Goal: Answer question/provide support: Share knowledge or assist other users

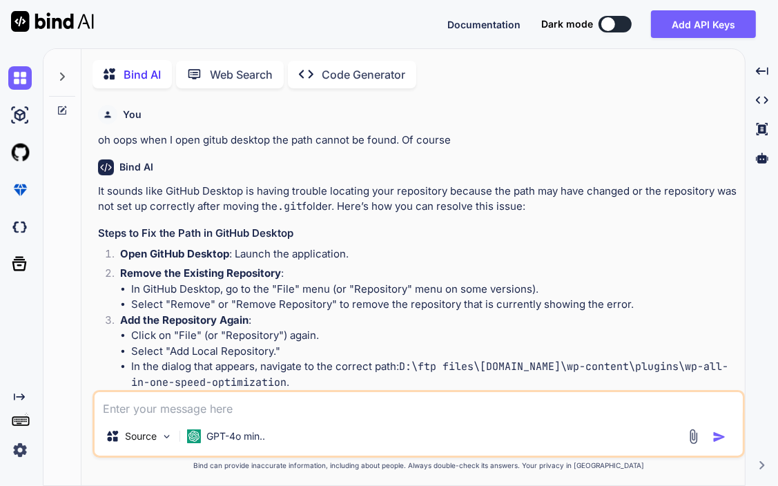
scroll to position [3332, 0]
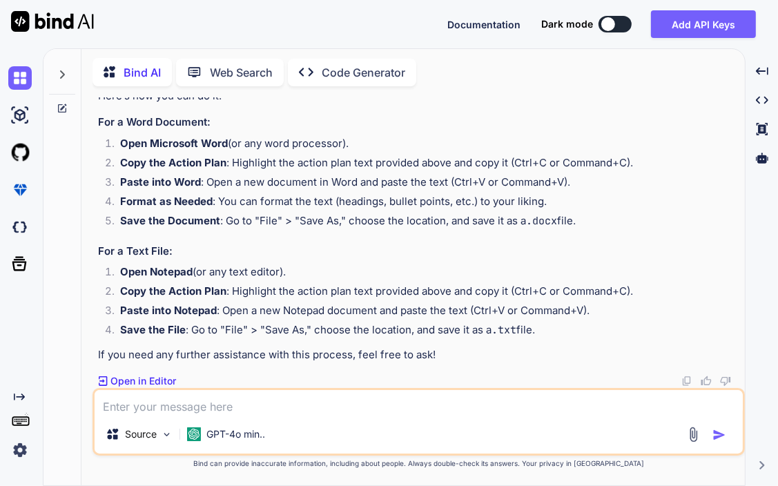
type textarea "I"
type textarea "x"
type textarea "I"
type textarea "x"
type textarea "I h"
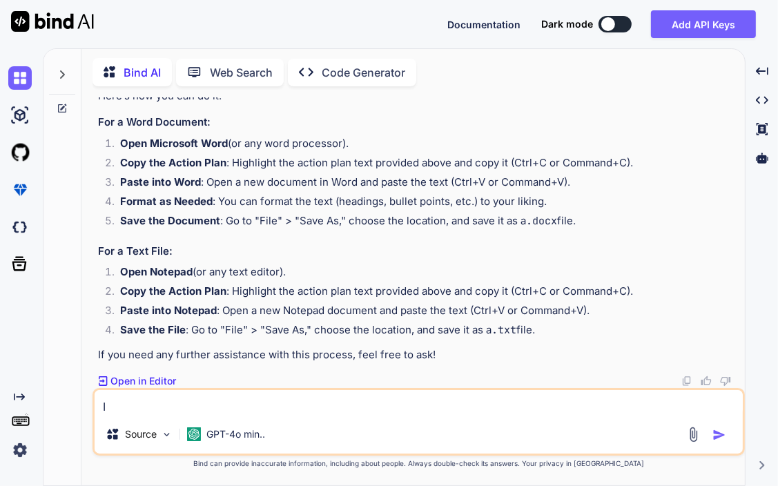
type textarea "x"
type textarea "I ha"
type textarea "x"
type textarea "I hav"
type textarea "x"
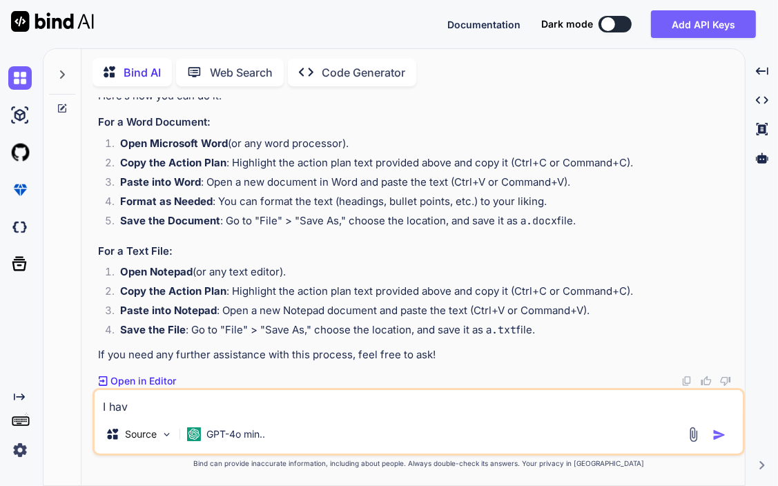
type textarea "I have"
type textarea "x"
type textarea "I have"
type textarea "x"
type textarea "I have r"
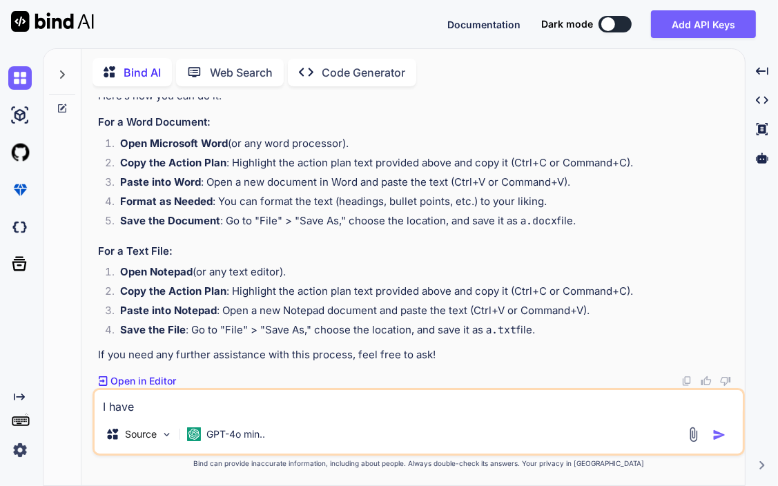
type textarea "x"
type textarea "I have re"
type textarea "x"
type textarea "I have ref"
type textarea "x"
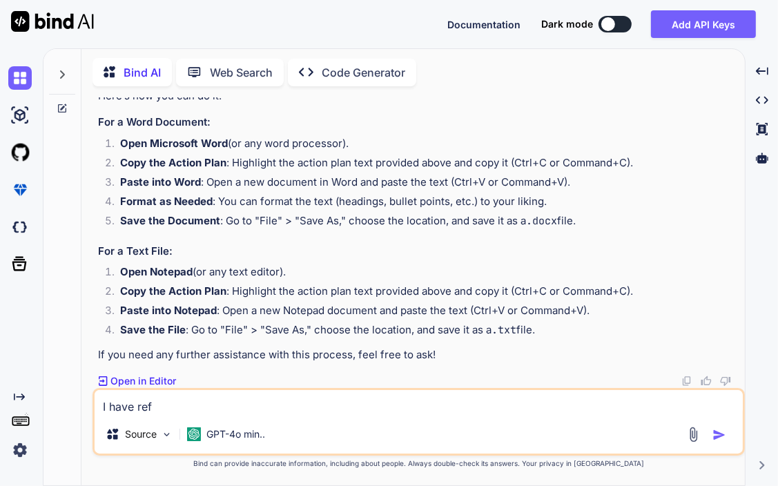
type textarea "I have refa"
type textarea "x"
type textarea "I have refac"
type textarea "x"
type textarea "I have refact"
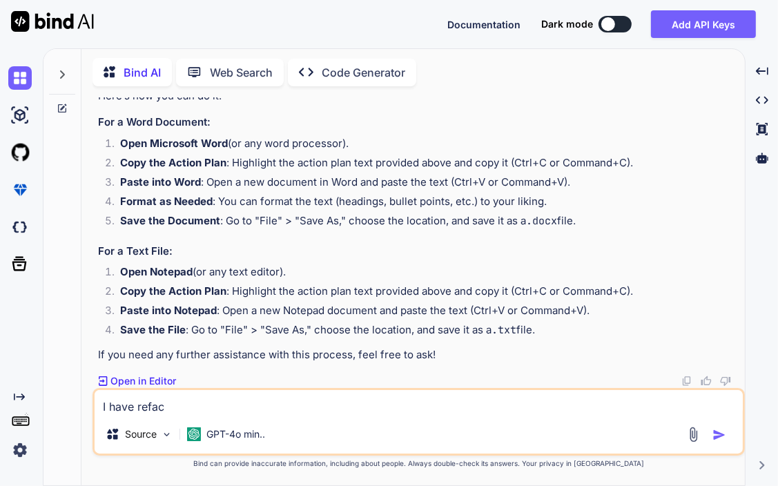
type textarea "x"
type textarea "I have refacto"
type textarea "x"
type textarea "I have refactor"
type textarea "x"
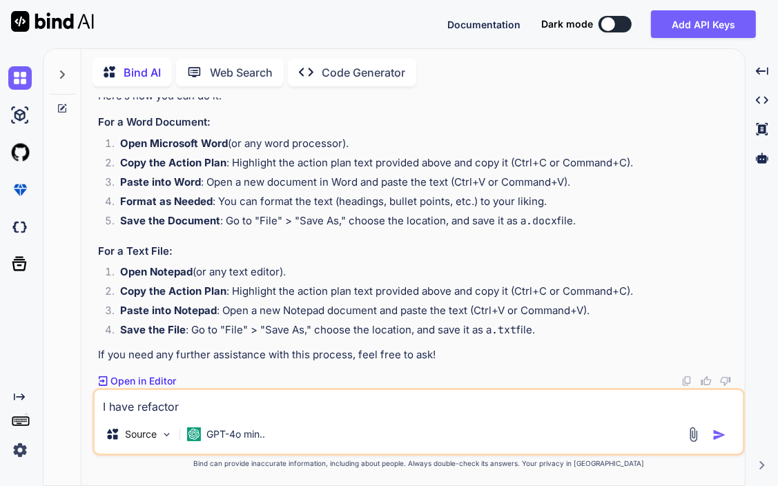
type textarea "I have refactore"
type textarea "x"
type textarea "I have refactored"
type textarea "x"
type textarea "I have refactoredy"
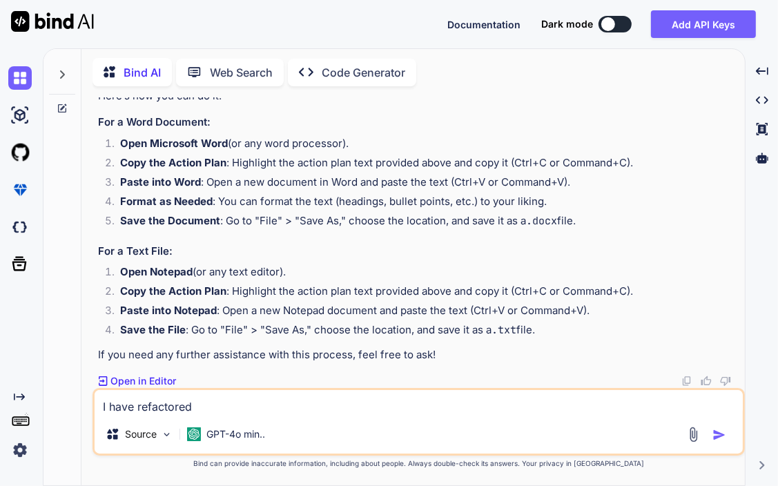
type textarea "x"
type textarea "I have refactored"
type textarea "x"
type textarea "I have refactored"
type textarea "x"
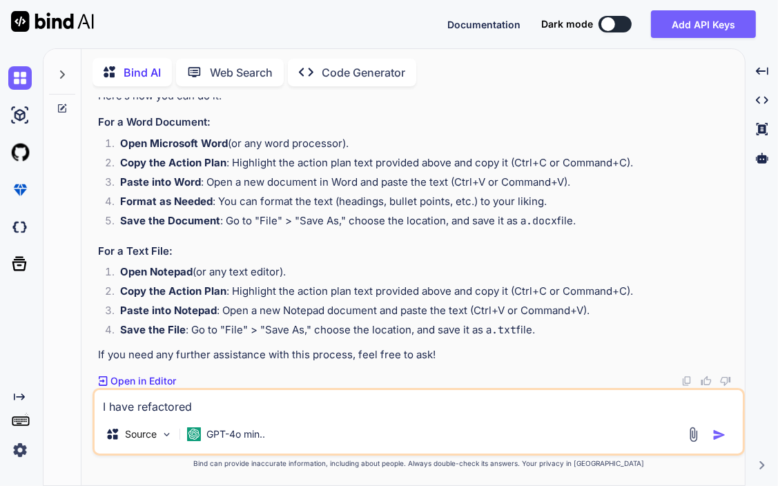
type textarea "I have refactored y"
type textarea "x"
type textarea "I have refactored yo"
type textarea "x"
type textarea "I have refactored you"
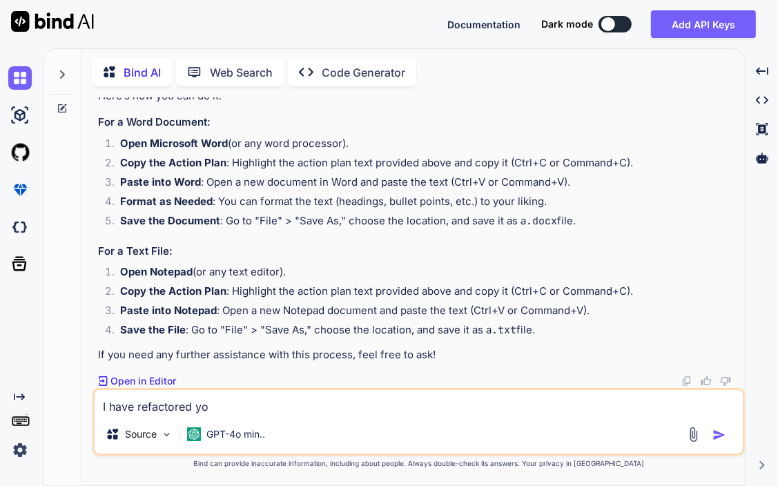
type textarea "x"
type textarea "I have refactored your"
type textarea "x"
type textarea "I have refactored your"
type textarea "x"
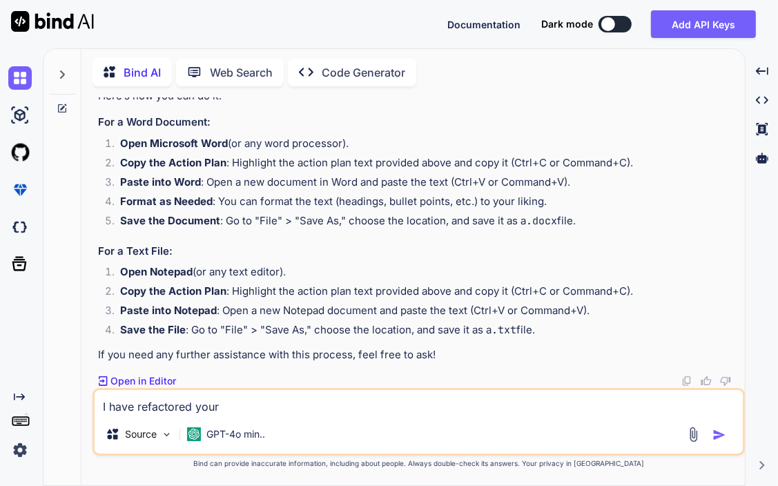
type textarea "I have refactored your c"
type textarea "x"
type textarea "I have refactored your ci"
type textarea "x"
type textarea "I have refactored your c"
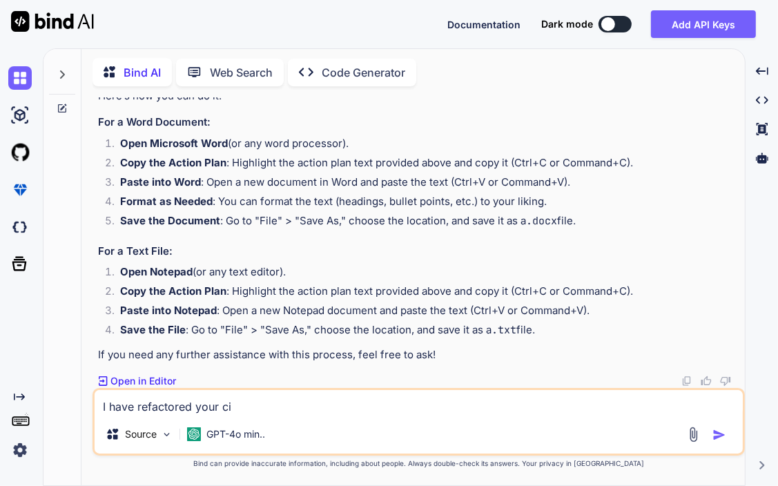
type textarea "x"
type textarea "I have refactored your cd"
type textarea "x"
type textarea "I have refactored your cde"
type textarea "x"
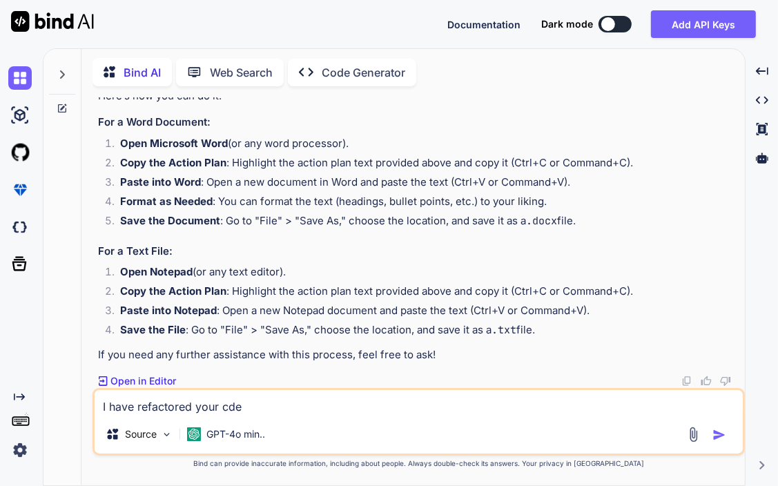
type textarea "I have refactored your cd"
type textarea "x"
type textarea "I have refactored your c"
type textarea "x"
type textarea "I have refactored your co"
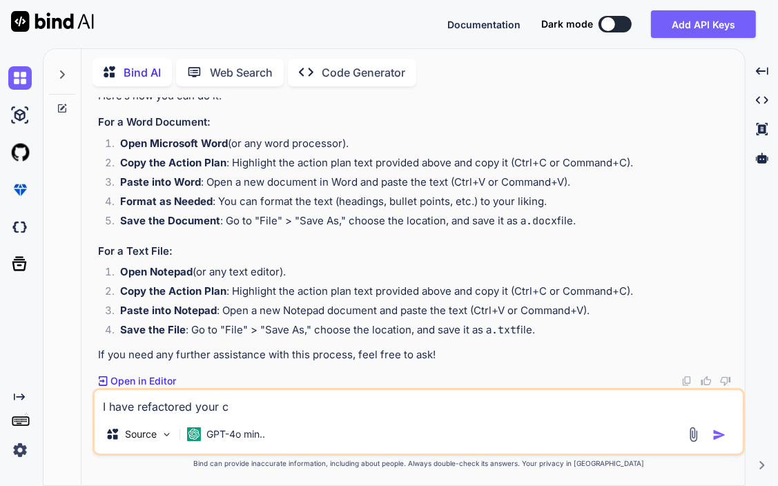
type textarea "x"
type textarea "I have refactored your cod"
type textarea "x"
type textarea "I have refactored your code"
type textarea "x"
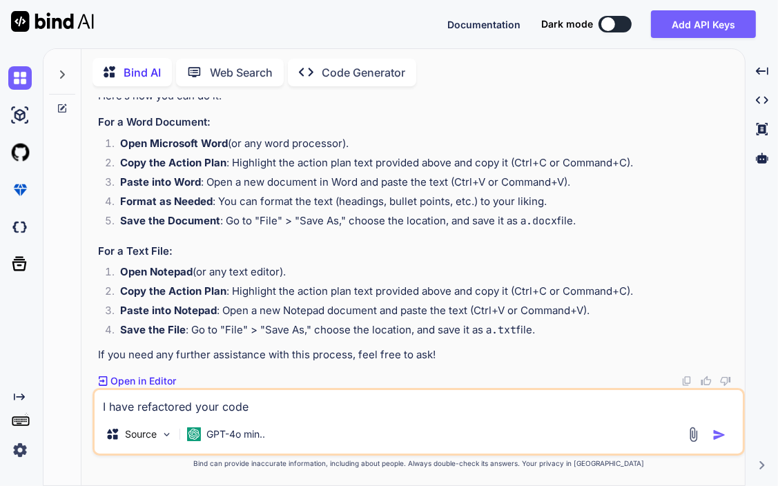
type textarea "I have refactored your code"
type textarea "x"
type textarea "I have refactored your code a"
type textarea "x"
type textarea "I have refactored your code an"
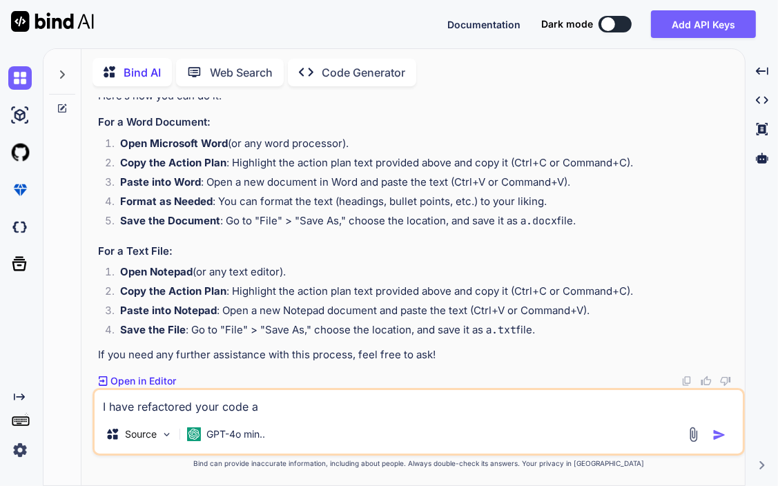
type textarea "x"
type textarea "I have refactored your code and"
type textarea "x"
type textarea "I have refactored your code and"
type textarea "x"
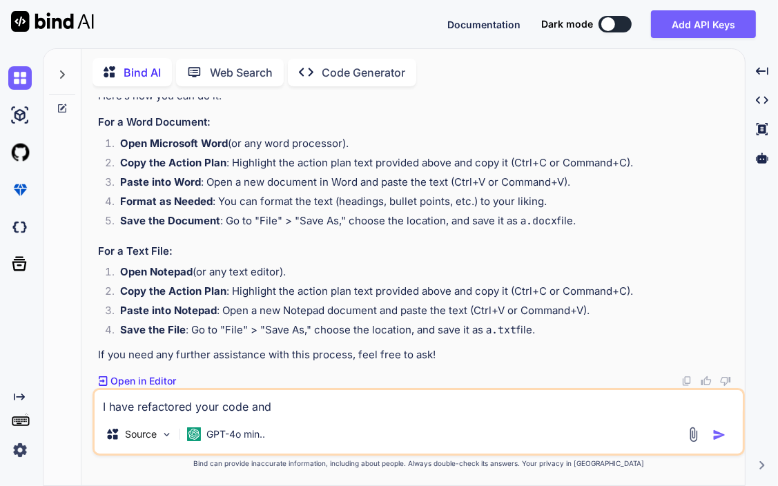
type textarea "I have refactored your code and w"
type textarea "x"
type textarea "I have refactored your code and wi"
type textarea "x"
type textarea "I have refactored your code and wil"
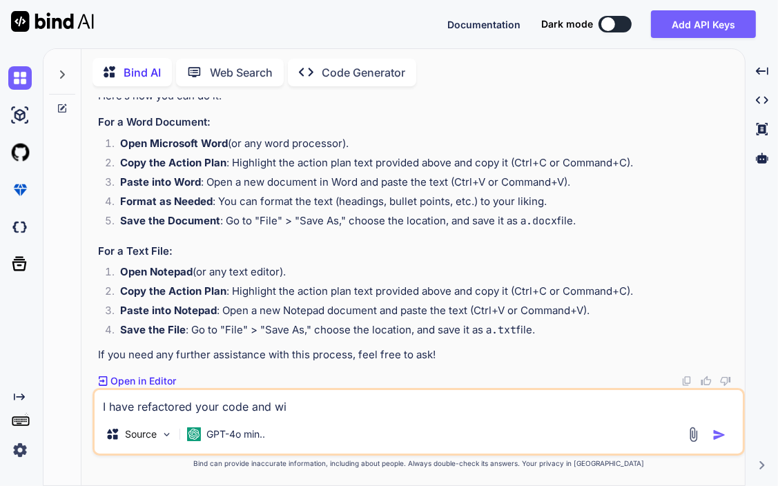
type textarea "x"
type textarea "I have refactored your code and will"
type textarea "x"
type textarea "I have refactored your code and will"
type textarea "x"
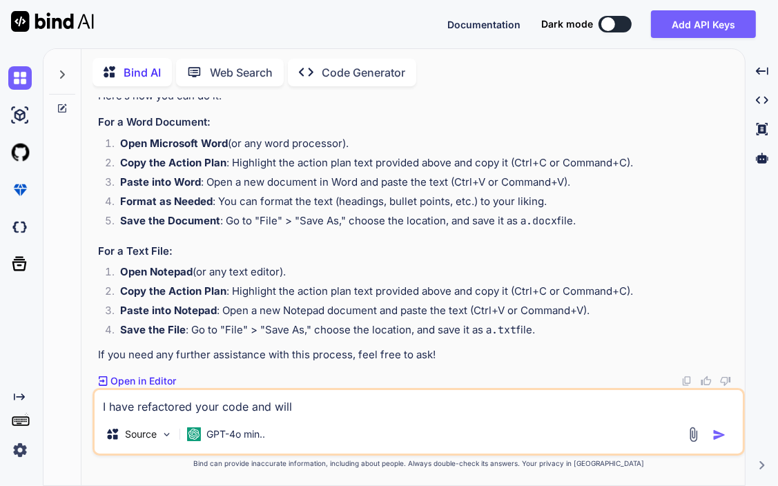
type textarea "I have refactored your code and will p"
type textarea "x"
type textarea "I have refactored your code and will pa"
type textarea "x"
type textarea "I have refactored your code and will pas"
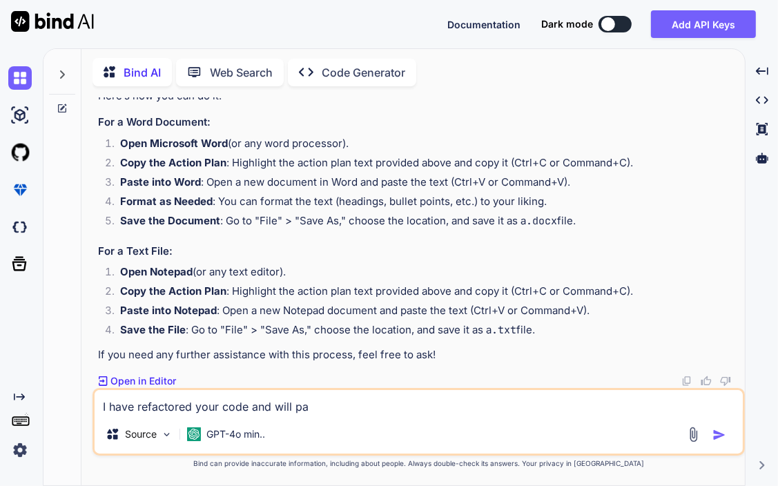
type textarea "x"
type textarea "I have refactored your code and will past"
type textarea "x"
type textarea "I have refactored your code and will paste"
type textarea "x"
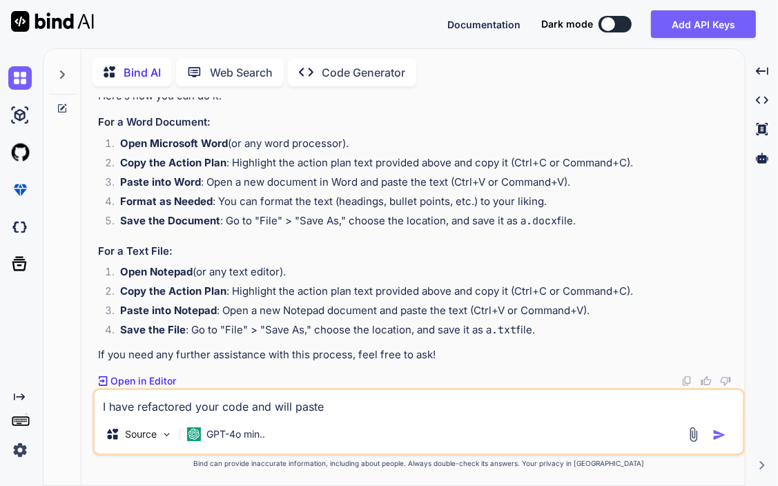
type textarea "I have refactored your code and will paste"
type textarea "x"
type textarea "I have refactored your code and will paste i"
type textarea "x"
type textarea "I have refactored your code and will paste it"
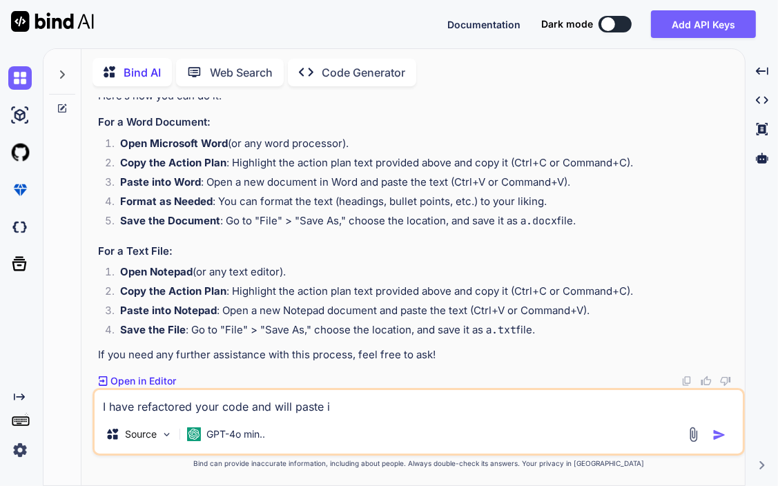
type textarea "x"
type textarea "I have refactored your code and will paste it"
type textarea "x"
type textarea "I have refactored your code and will paste it i"
type textarea "x"
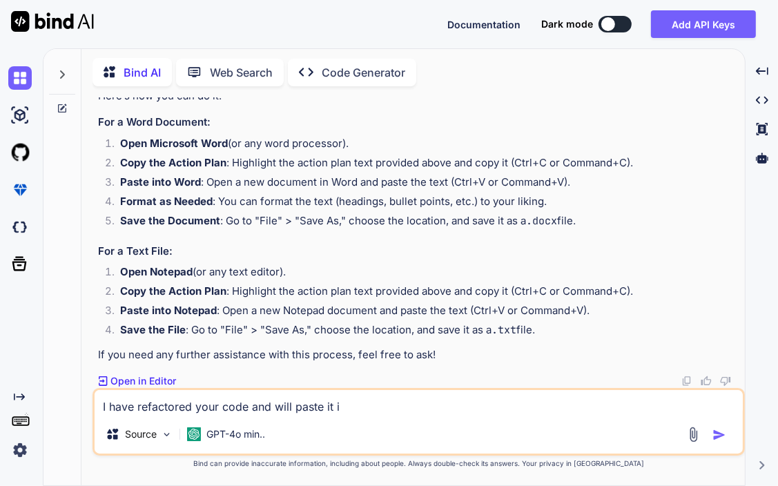
type textarea "I have refactored your code and will paste it in"
type textarea "x"
type textarea "I have refactored your code and will paste it in"
type textarea "x"
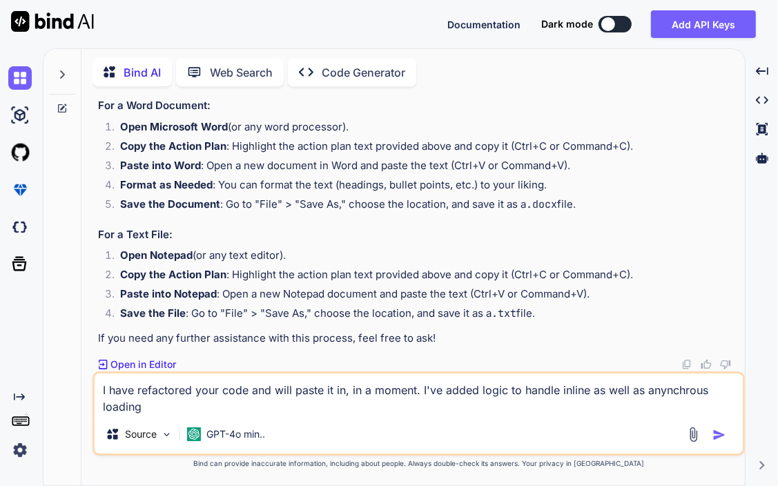
drag, startPoint x: 687, startPoint y: 392, endPoint x: 672, endPoint y: 402, distance: 17.8
click at [672, 402] on textarea "I have refactored your code and will paste it in, in a moment. I've added logic…" at bounding box center [419, 393] width 648 height 41
click at [671, 391] on textarea "I have refactored your code and will paste it in, in a moment. I've added logic…" at bounding box center [419, 393] width 648 height 41
click at [324, 409] on textarea "I have refactored your code and will paste it in, in a moment. I've added logic…" at bounding box center [419, 393] width 648 height 41
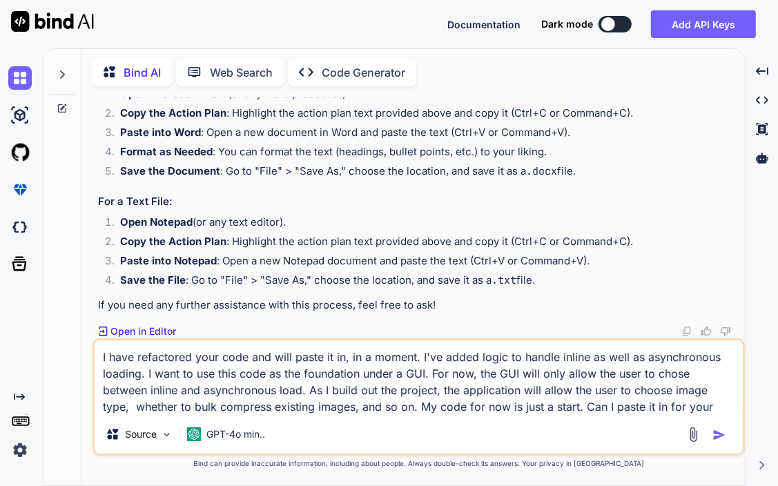
type textarea "I have refactored your code and will paste it in, in a moment. I've added logic…"
click at [711, 429] on div at bounding box center [708, 435] width 46 height 16
click at [722, 431] on img "button" at bounding box center [719, 435] width 14 height 14
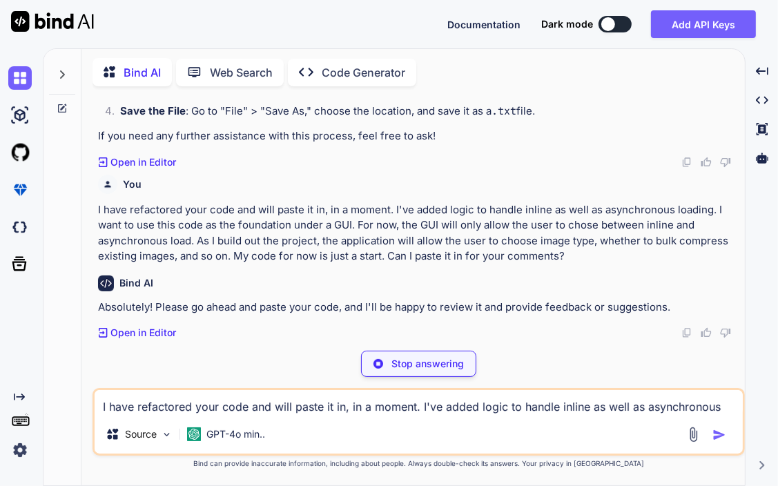
scroll to position [3610, 0]
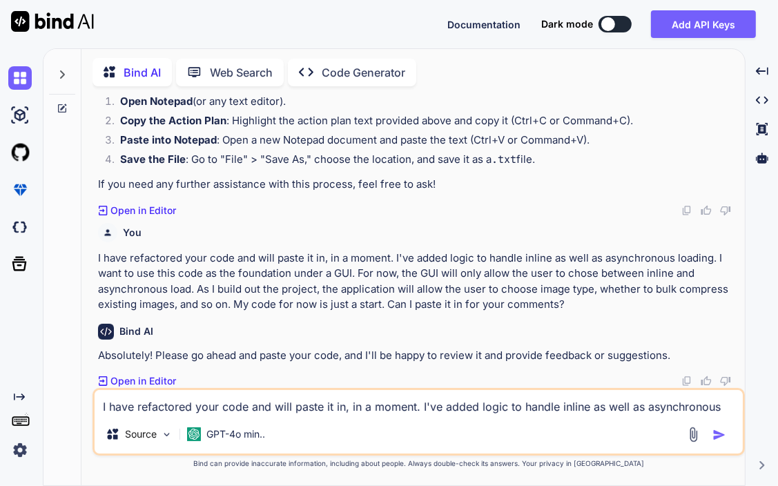
click at [275, 398] on textarea "I have refactored your code and will paste it in, in a moment. I've added logic…" at bounding box center [419, 402] width 648 height 25
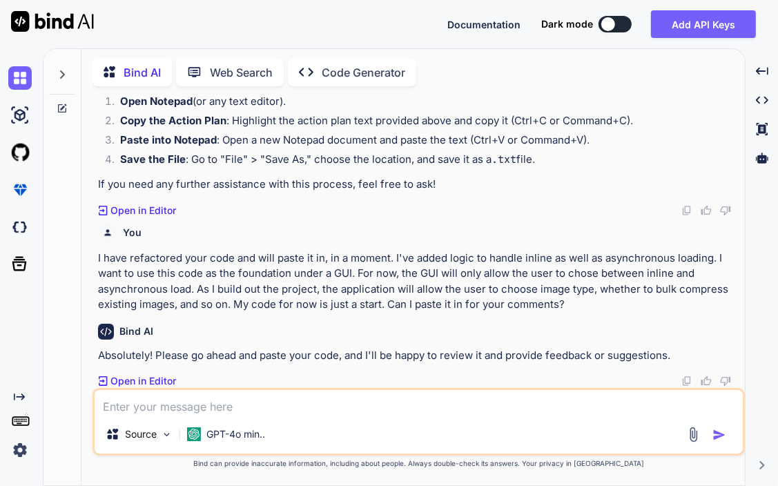
paste textarea "<?php /** * Plugin Name: WP All-in-One Speed Optimization * Plugin URI: [URL][D…"
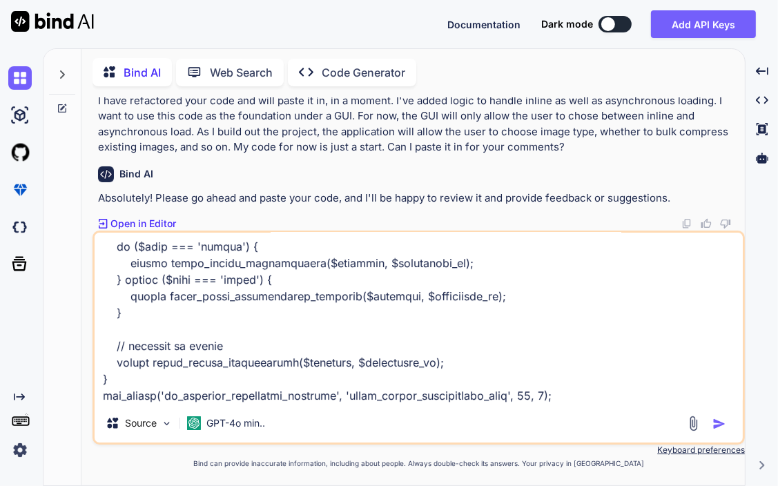
type textarea "<?php /** * Plugin Name: WP All-in-One Speed Optimization * Plugin URI: [URL][D…"
click at [714, 422] on img "button" at bounding box center [719, 424] width 14 height 14
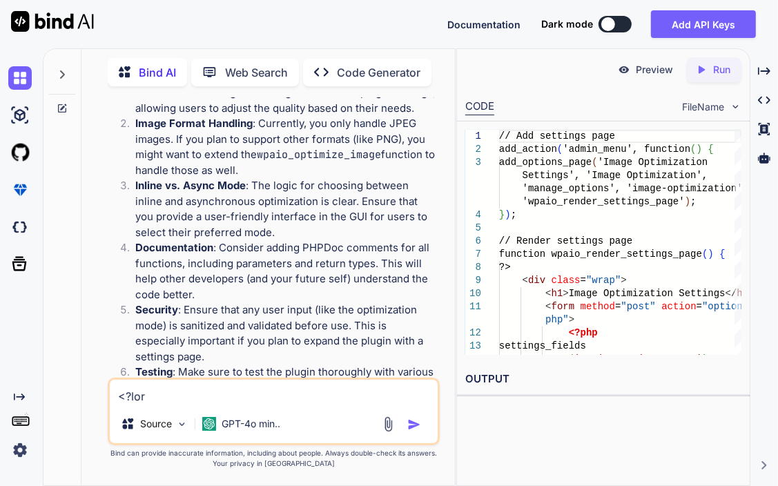
scroll to position [6233, 0]
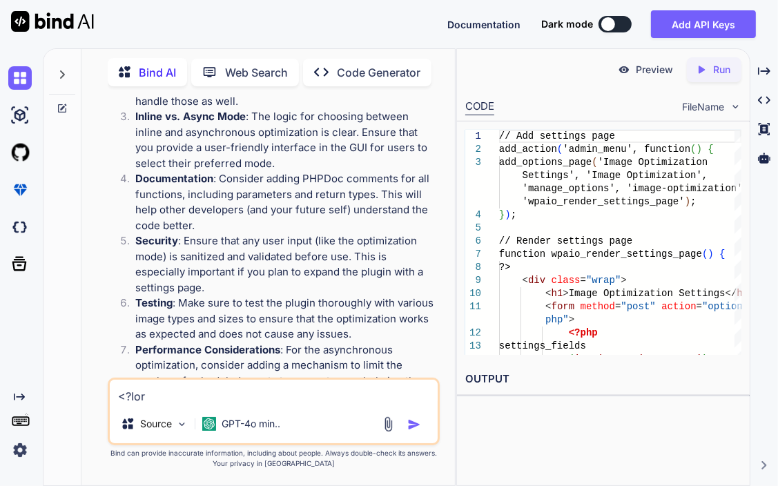
drag, startPoint x: 135, startPoint y: 215, endPoint x: 418, endPoint y: 308, distance: 298.1
click at [418, 308] on ol "Quality Adjustment : You have hardcoded the JPEG quality to 50. Consider making…" at bounding box center [275, 203] width 324 height 404
copy ol "Quality Adjustment : You have hardcoded the JPEG quality to 50. Consider making…"
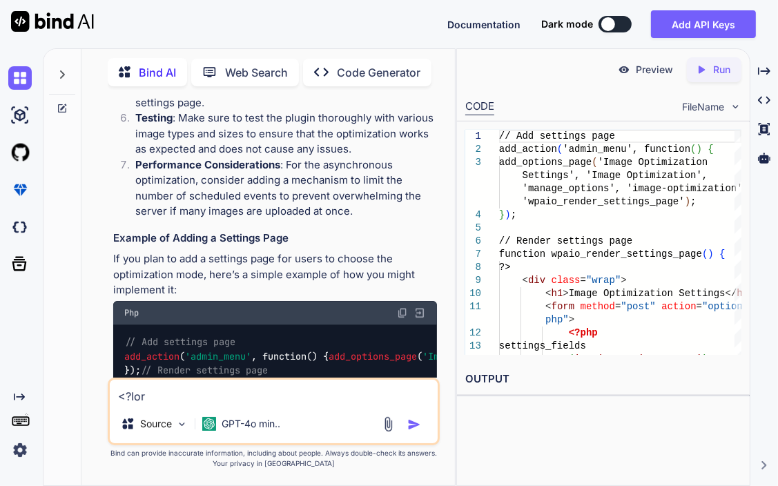
scroll to position [6440, 0]
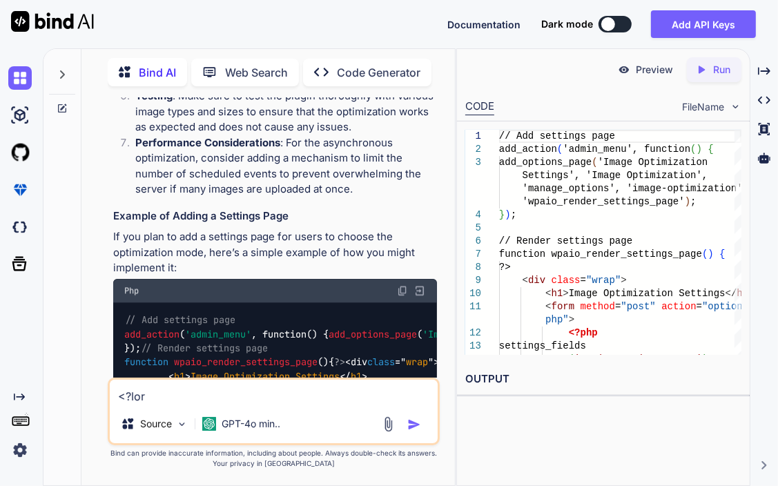
drag, startPoint x: 264, startPoint y: 183, endPoint x: 183, endPoint y: 197, distance: 82.7
copy p "adding PHPDoc comments for all functions,"
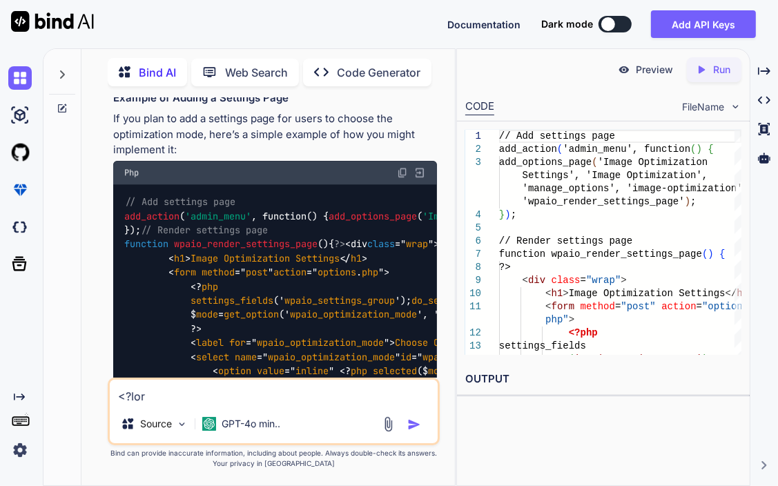
scroll to position [6578, 0]
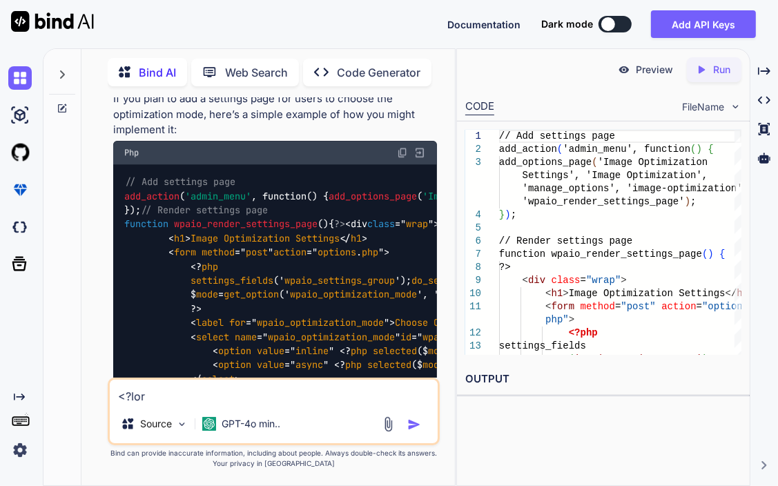
drag, startPoint x: 286, startPoint y: 217, endPoint x: 384, endPoint y: 255, distance: 105.7
click at [384, 59] on p "Performance Considerations : For the asynchronous optimization, consider adding…" at bounding box center [286, 28] width 302 height 62
copy p "For the asynchronous optimization, consider adding a mechanism to limit the num…"
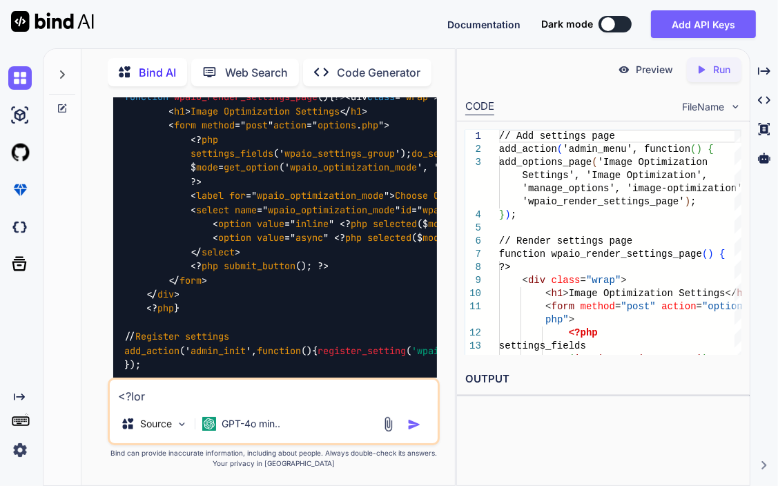
scroll to position [6635, 0]
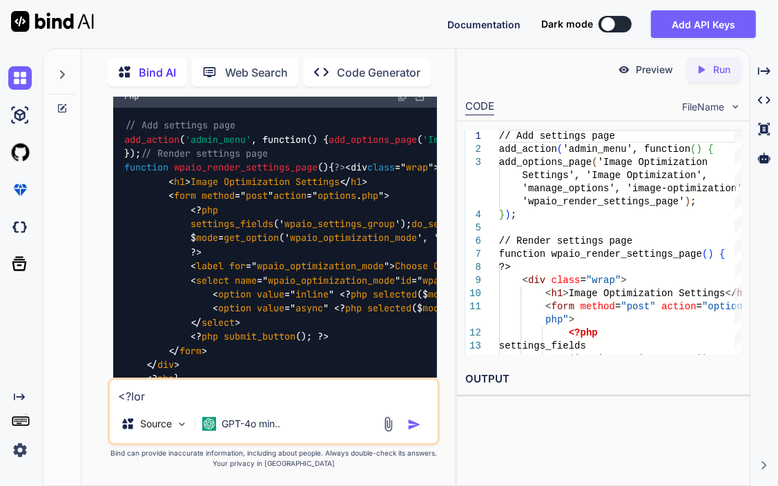
click at [400, 101] on img at bounding box center [402, 95] width 11 height 11
click at [193, 404] on textarea at bounding box center [274, 392] width 328 height 25
type textarea "s"
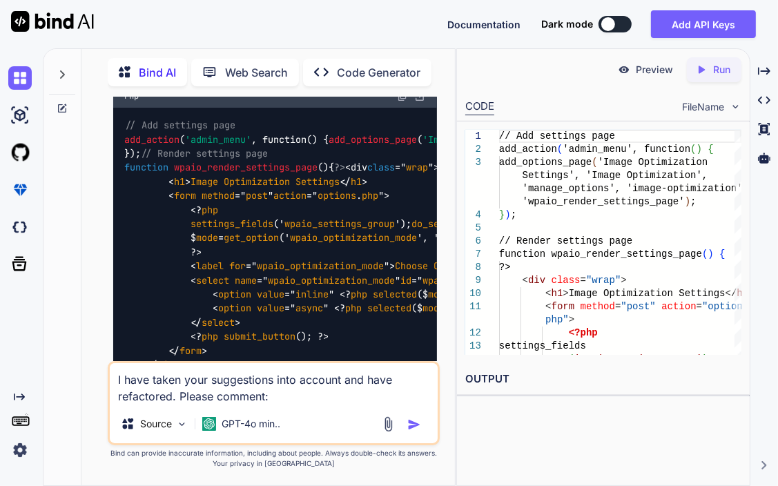
paste textarea "<?php /** * Plugin Name: WP All-in-One Speed Optimization * Plugin URI: [URL][D…"
type textarea "I have taken your suggestions into account and have refactored. Please comment:…"
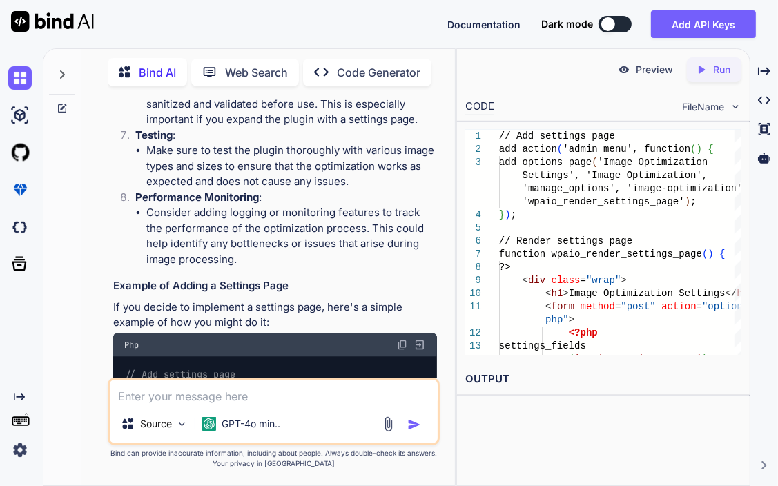
scroll to position [9331, 0]
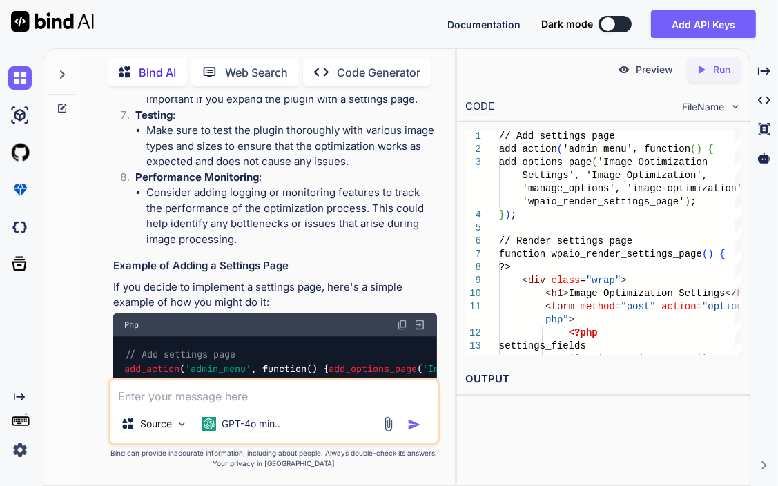
drag, startPoint x: 147, startPoint y: 159, endPoint x: 428, endPoint y: 205, distance: 284.7
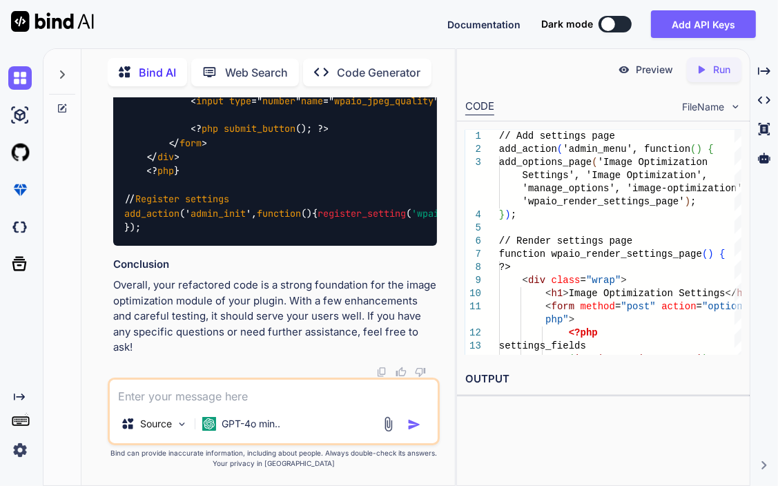
scroll to position [9814, 0]
drag, startPoint x: 400, startPoint y: 164, endPoint x: 402, endPoint y: 172, distance: 8.5
click at [231, 393] on textarea at bounding box center [274, 392] width 328 height 25
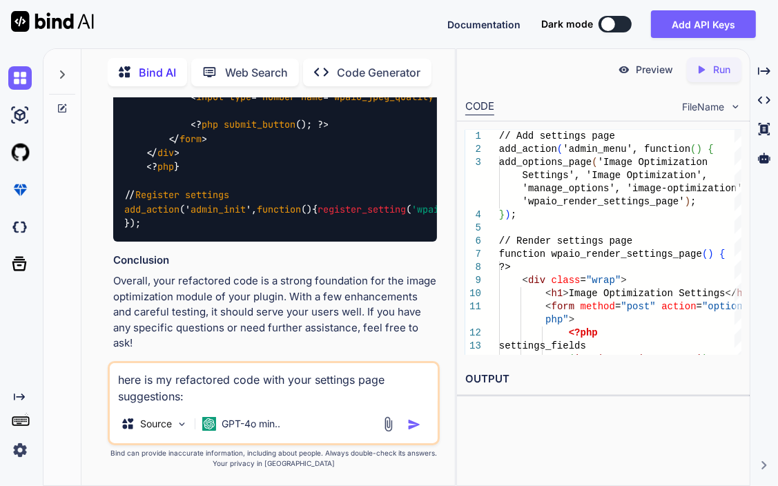
paste textarea "<?php /** * Plugin Name: WP All-in-One Speed Optimization * Plugin URI: [URL][D…"
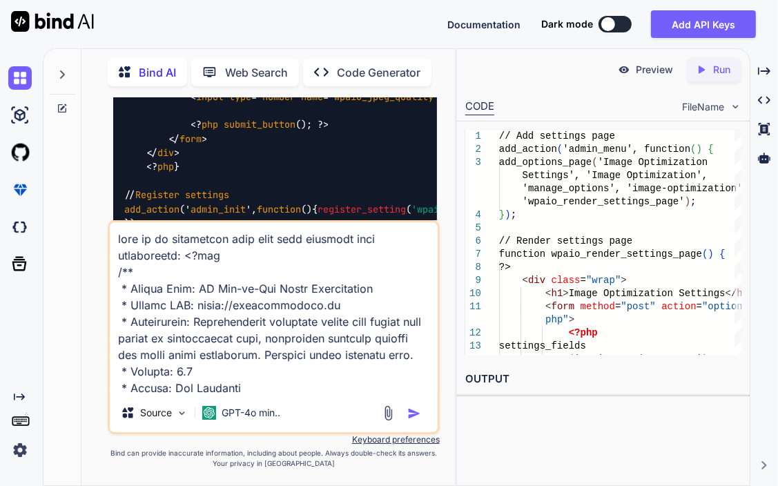
scroll to position [4771, 0]
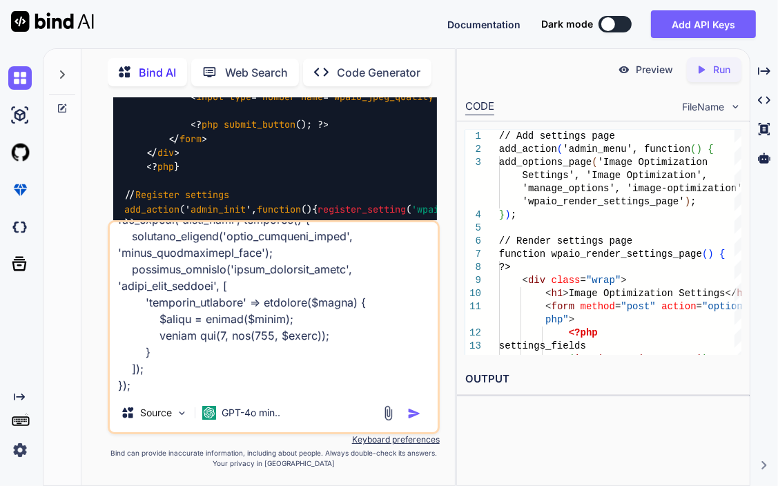
type textarea "here is my refactored code with your settings page suggestions: <?php /** * Plu…"
click at [411, 414] on img "button" at bounding box center [414, 413] width 14 height 14
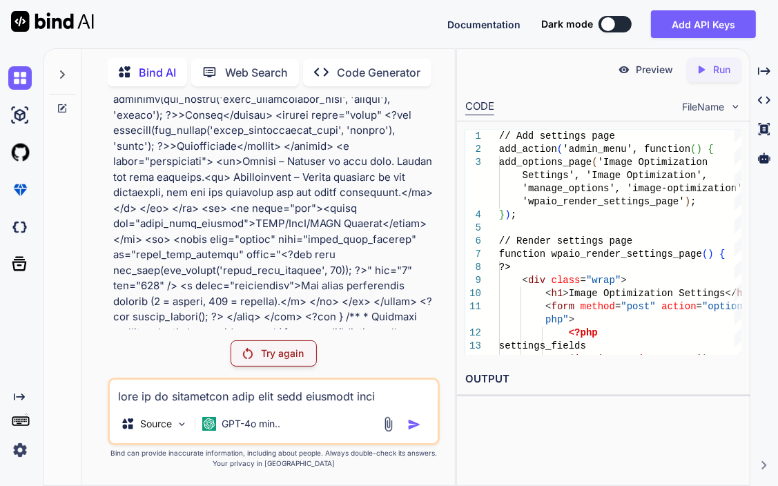
scroll to position [11866, 0]
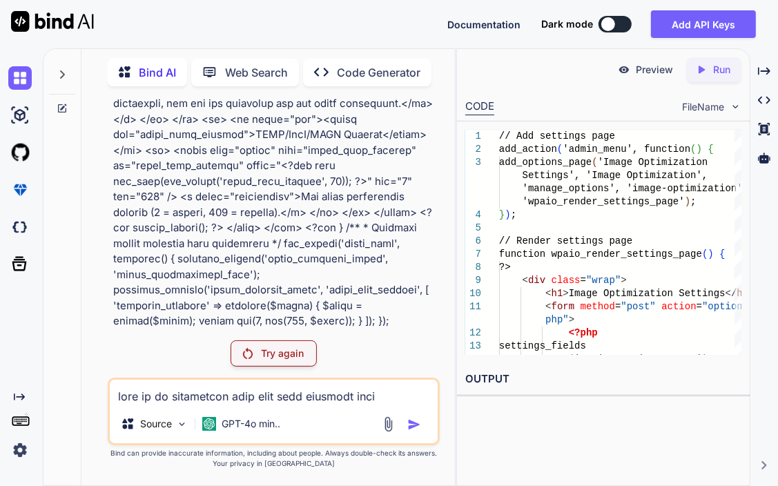
click at [262, 349] on p "Try again" at bounding box center [282, 353] width 43 height 14
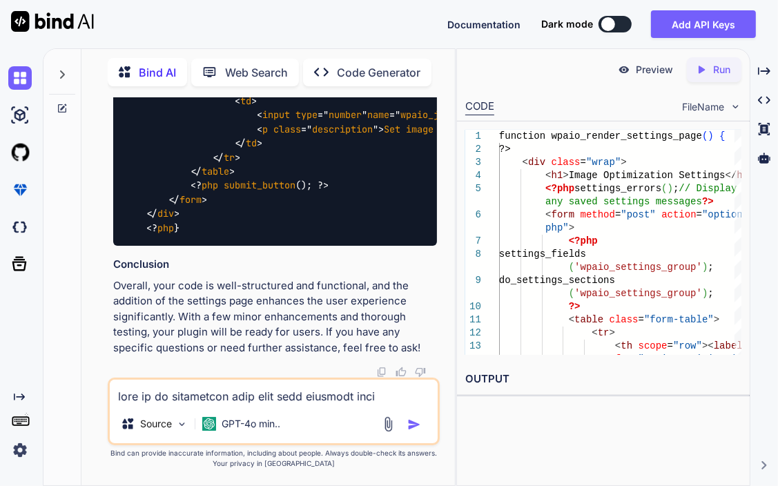
scroll to position [13709, 0]
